Goal: Information Seeking & Learning: Learn about a topic

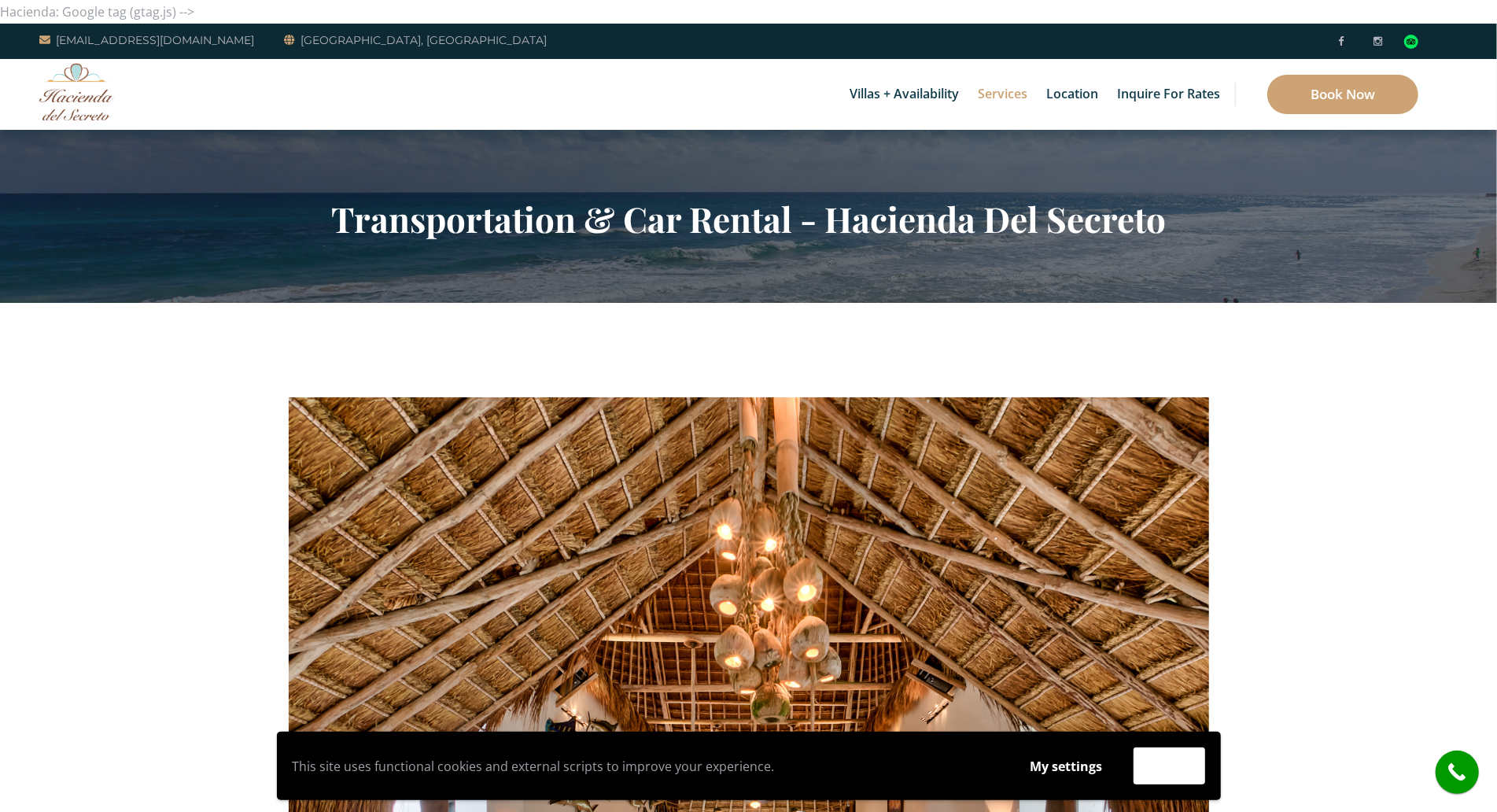
click at [102, 140] on section "Transportation & Car Rental - Hacienda Del Secreto" at bounding box center [748, 216] width 1497 height 173
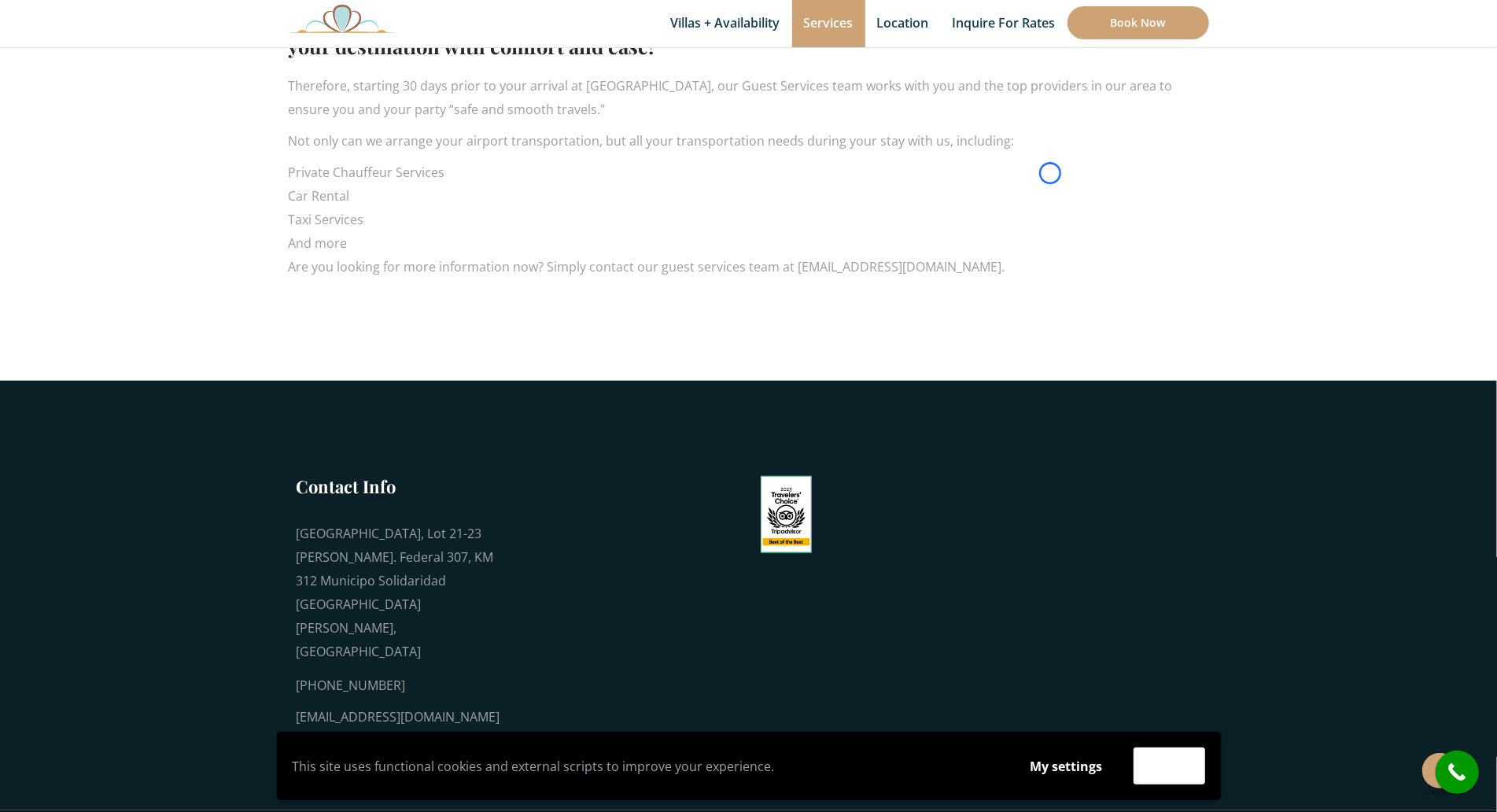
scroll to position [1052, 0]
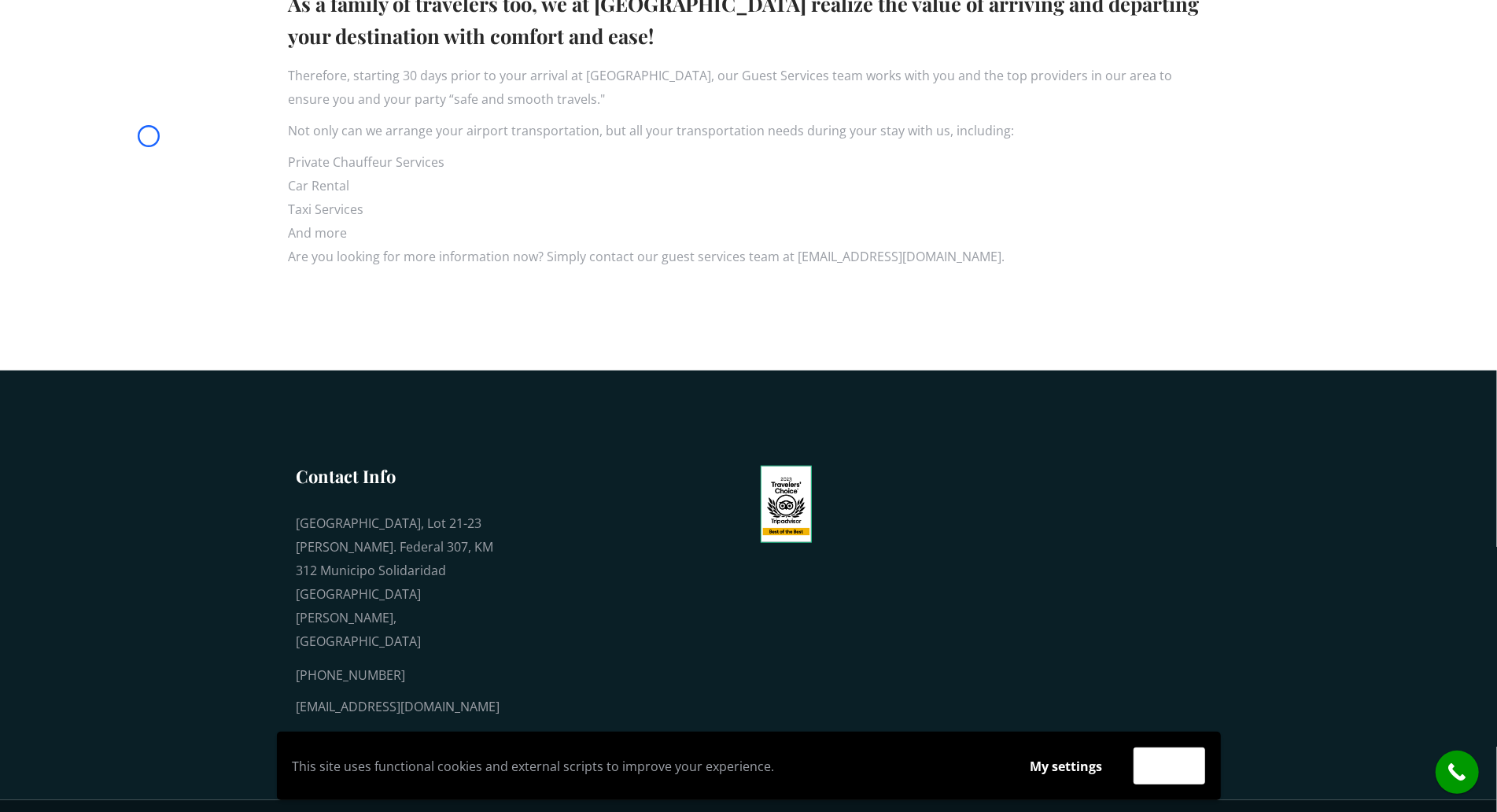
scroll to position [0, 0]
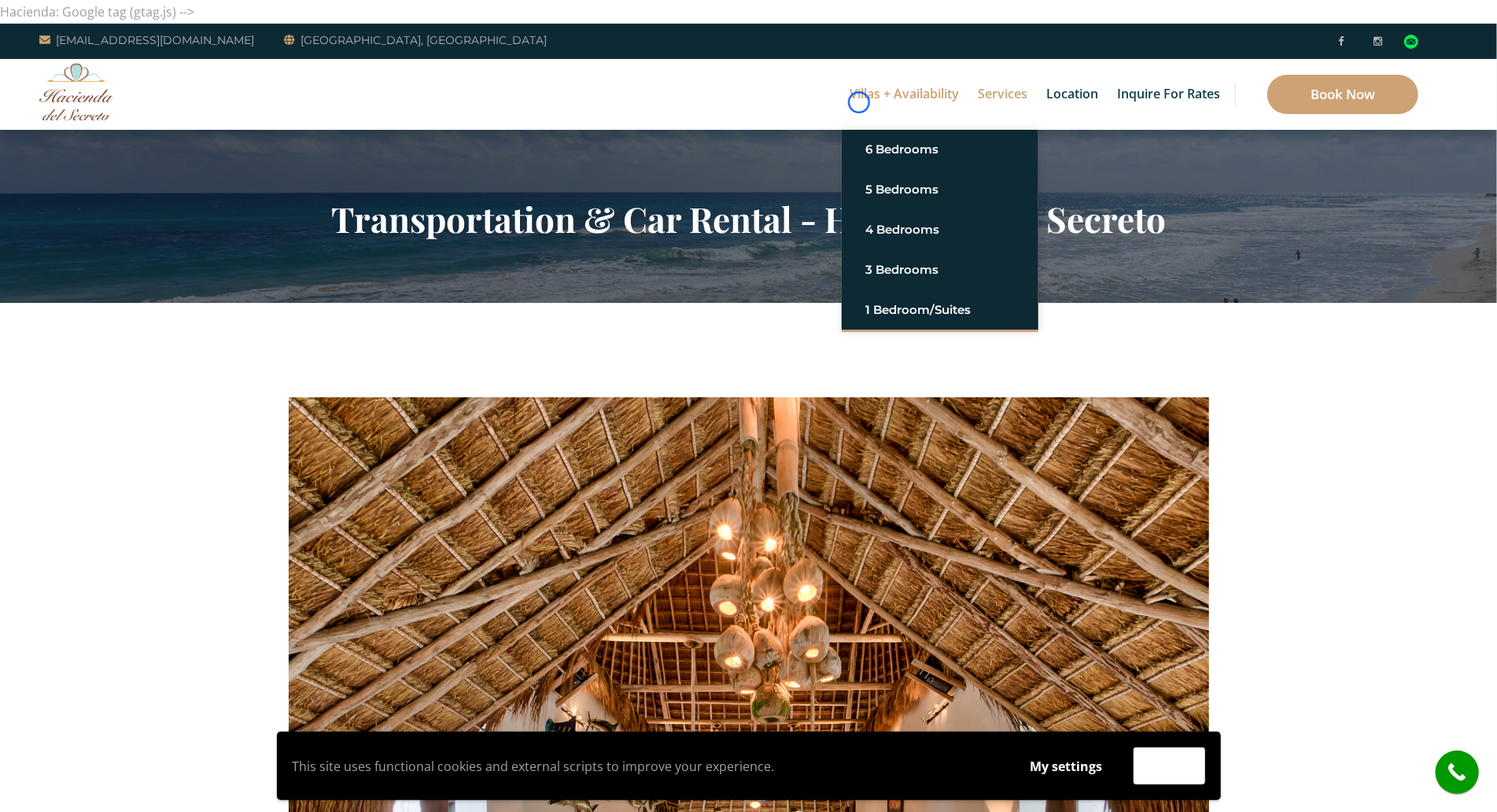
click at [859, 102] on link "Villas + Availability" at bounding box center [904, 95] width 125 height 71
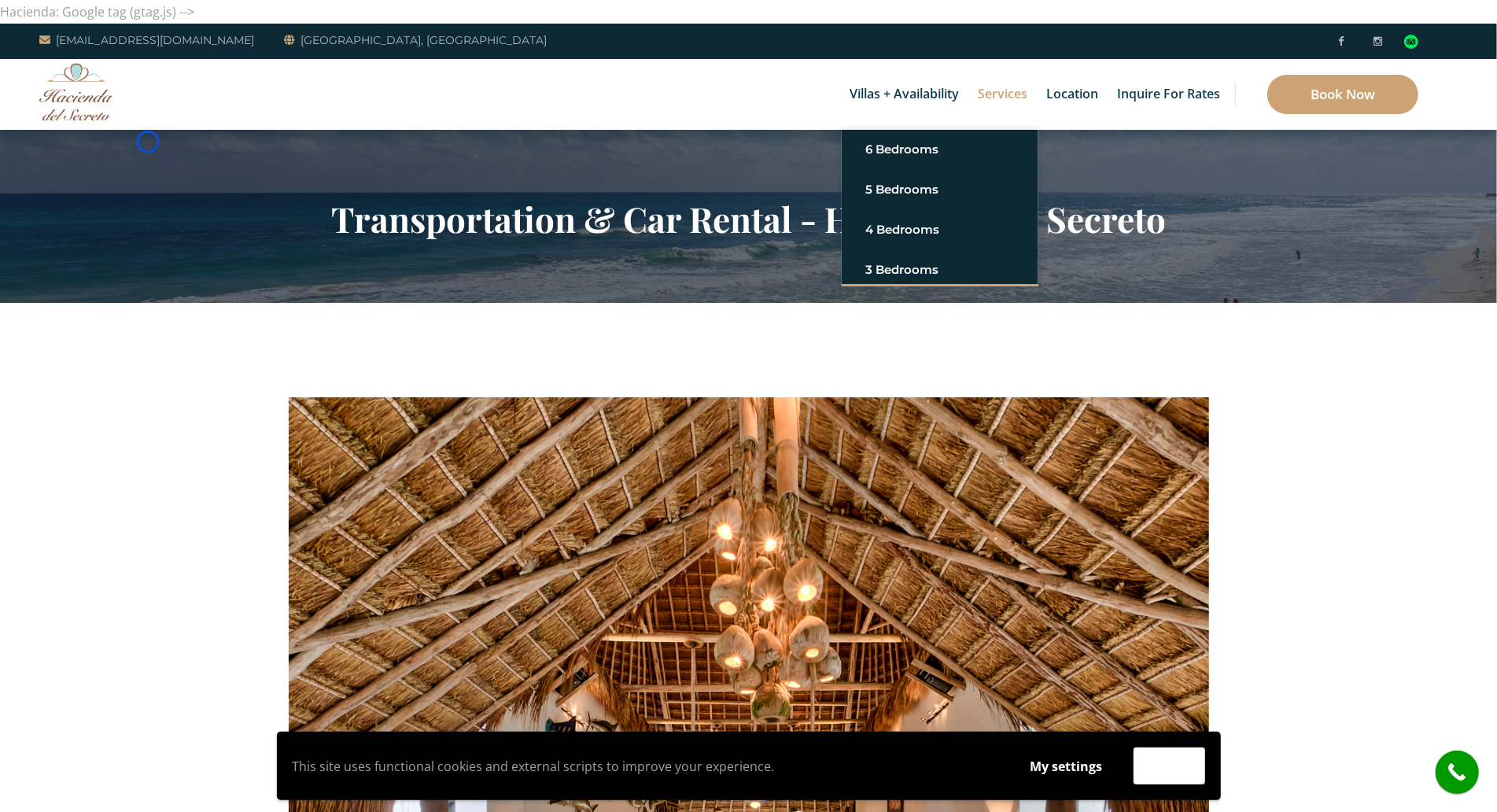
click at [148, 142] on section "Transportation & Car Rental - Hacienda Del Secreto" at bounding box center [748, 216] width 1497 height 173
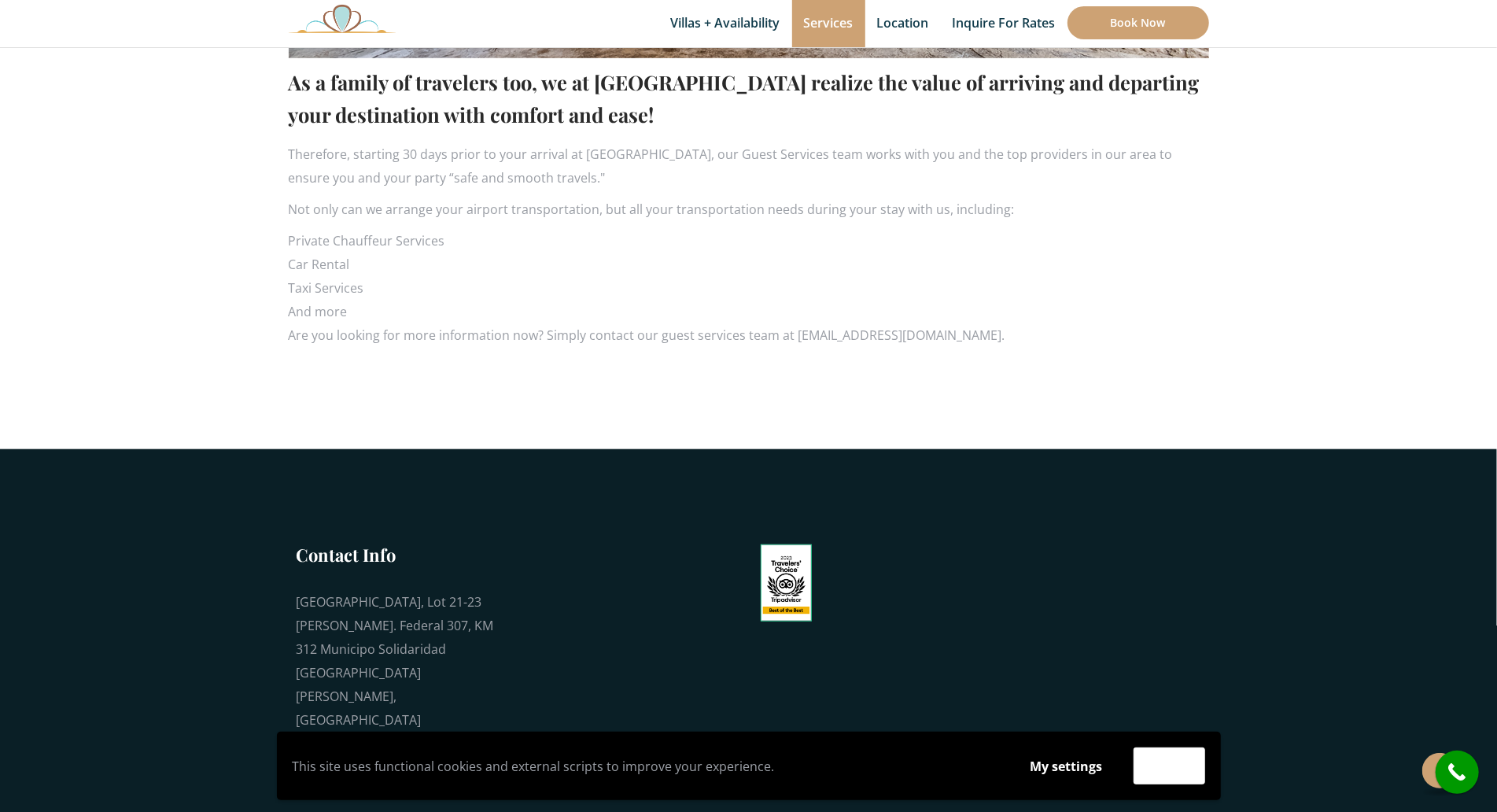
scroll to position [1052, 0]
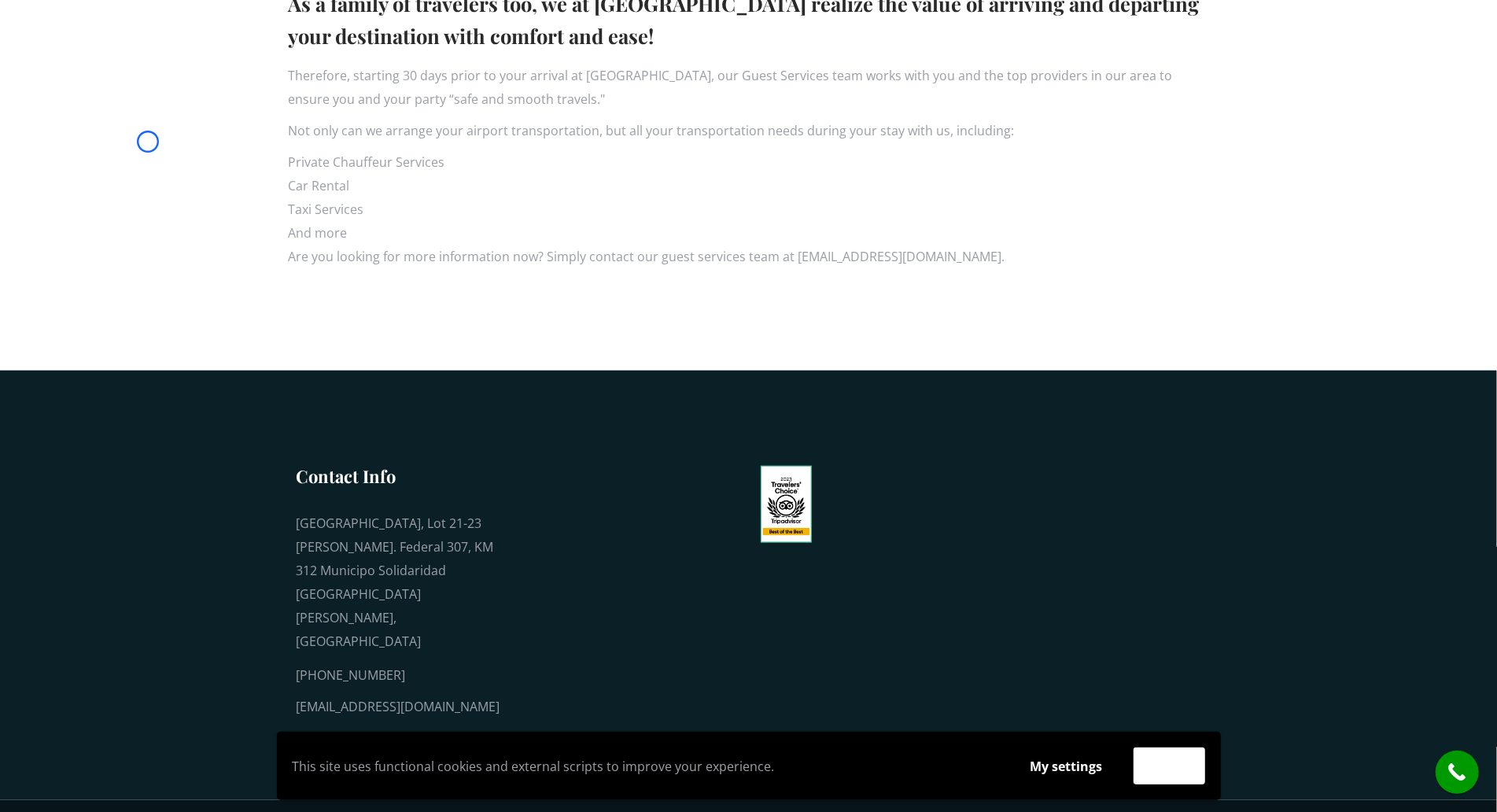
scroll to position [0, 0]
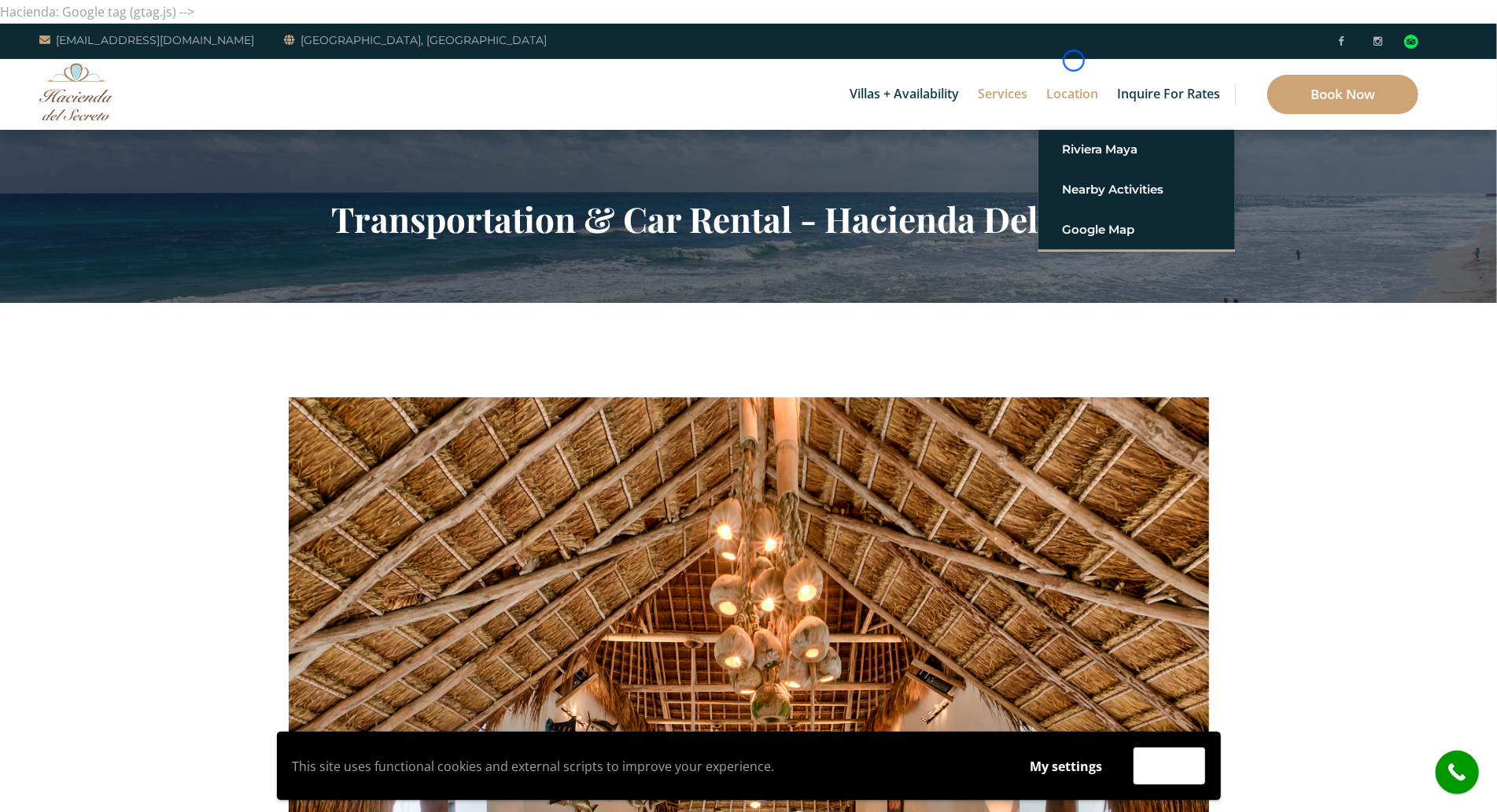
click at [1074, 61] on link "Location" at bounding box center [1073, 95] width 68 height 71
click at [114, 108] on div "Villas + Availability 6 Bedrooms Casa del Secreto 5 Bedrooms [GEOGRAPHIC_DATA][…" at bounding box center [748, 95] width 1497 height 71
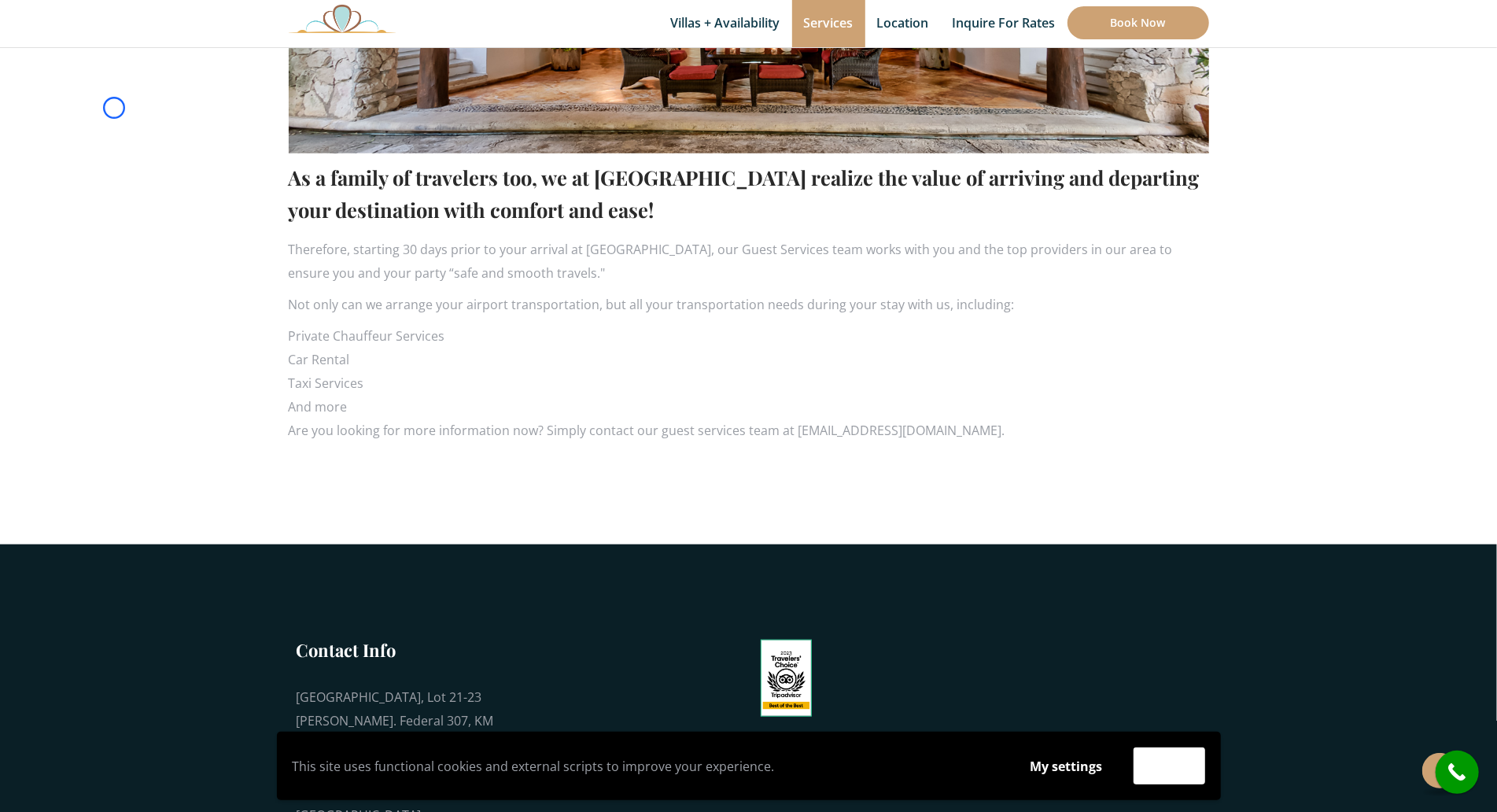
scroll to position [960, 0]
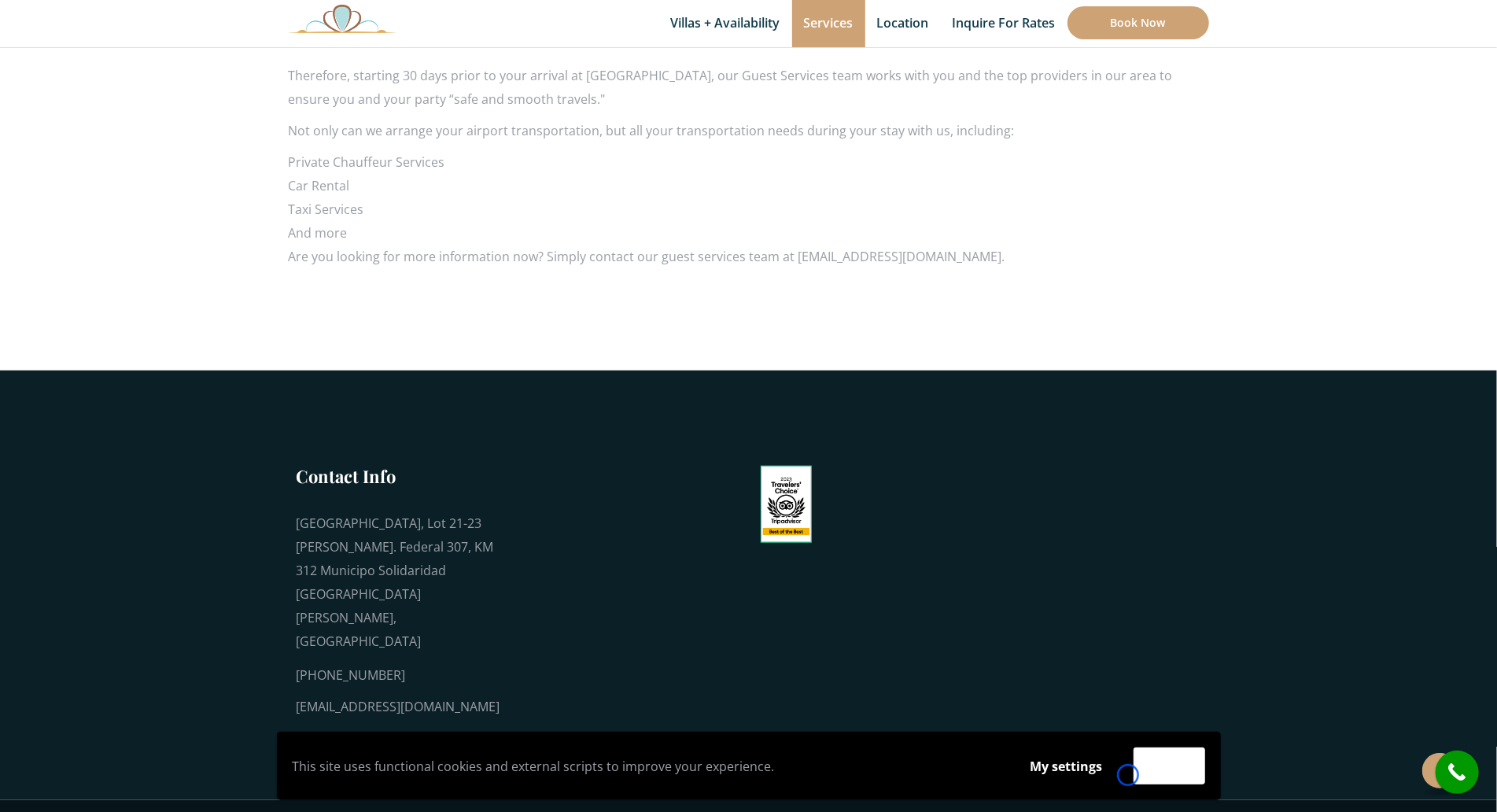
click at [1129, 775] on div "Accept" at bounding box center [1170, 765] width 88 height 37
